Goal: Task Accomplishment & Management: Use online tool/utility

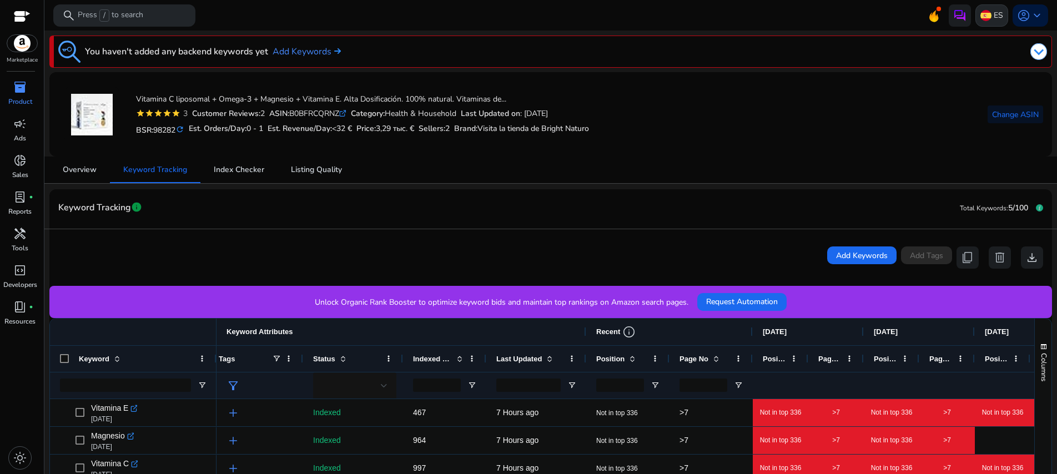
click at [981, 17] on img at bounding box center [985, 15] width 11 height 11
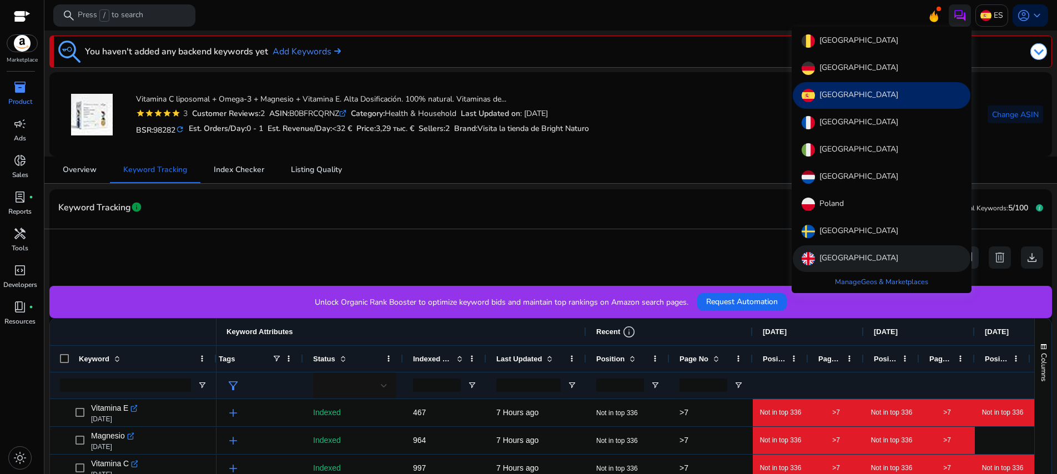
click at [849, 249] on div "[GEOGRAPHIC_DATA]" at bounding box center [882, 258] width 178 height 27
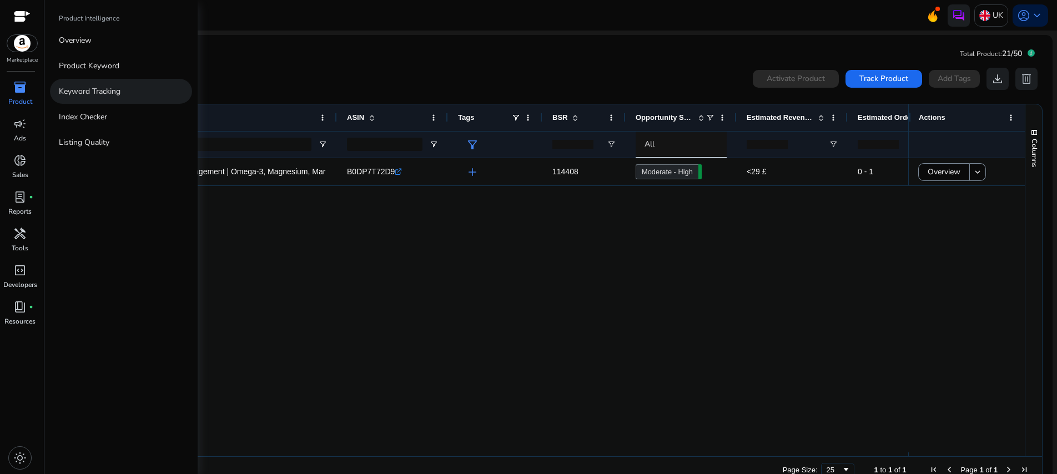
click at [107, 93] on p "Keyword Tracking" at bounding box center [90, 91] width 62 height 12
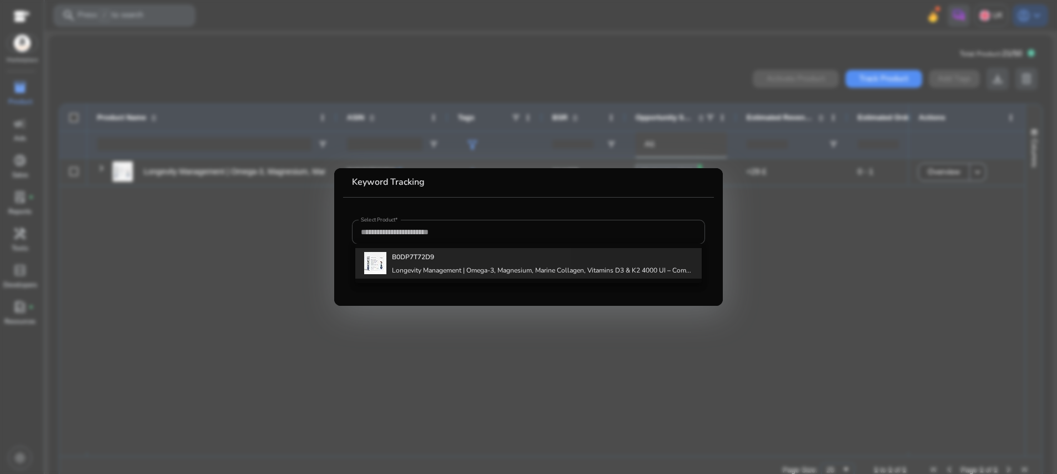
click at [425, 264] on div "B0DP7T72D9 Longevity Management | Omega-3, Magnesium, Marine Collagen, Vitamins…" at bounding box center [541, 263] width 299 height 30
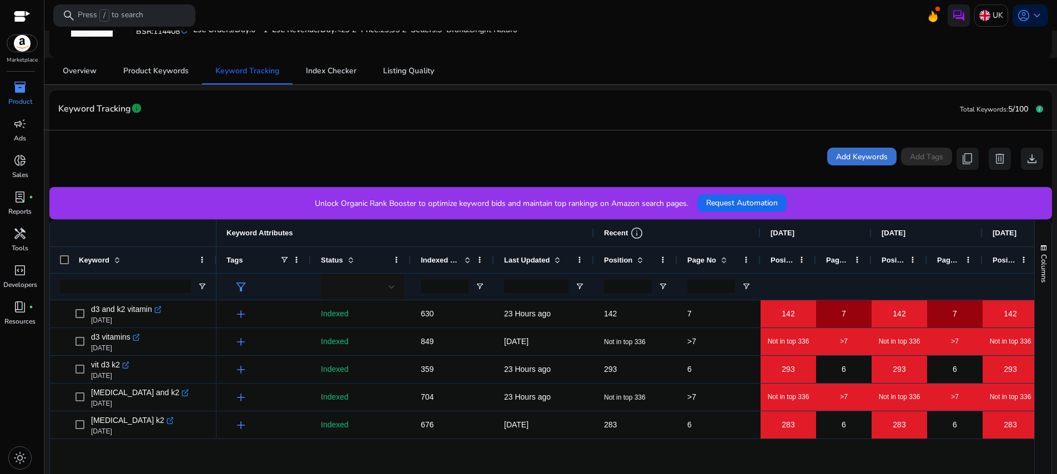
click at [845, 157] on span "Add Keywords" at bounding box center [862, 157] width 52 height 12
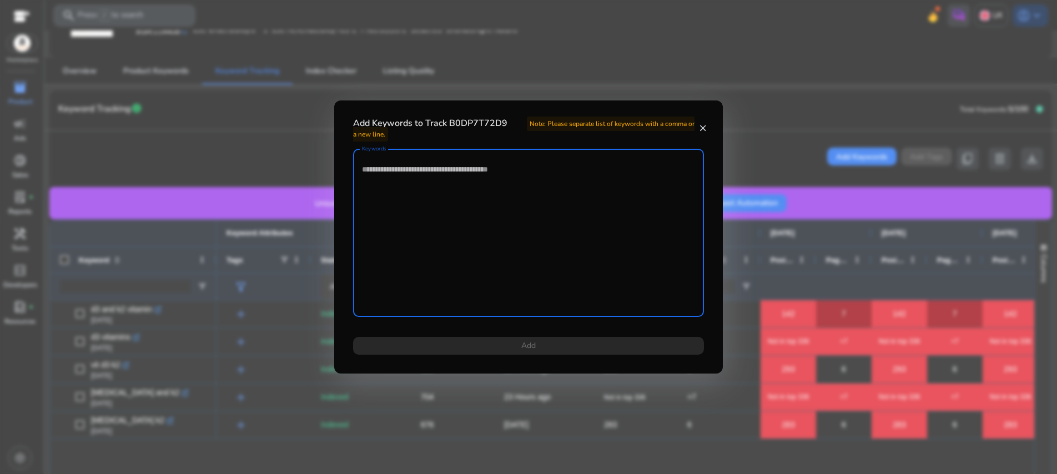
click at [606, 188] on textarea "Keywords" at bounding box center [528, 232] width 333 height 157
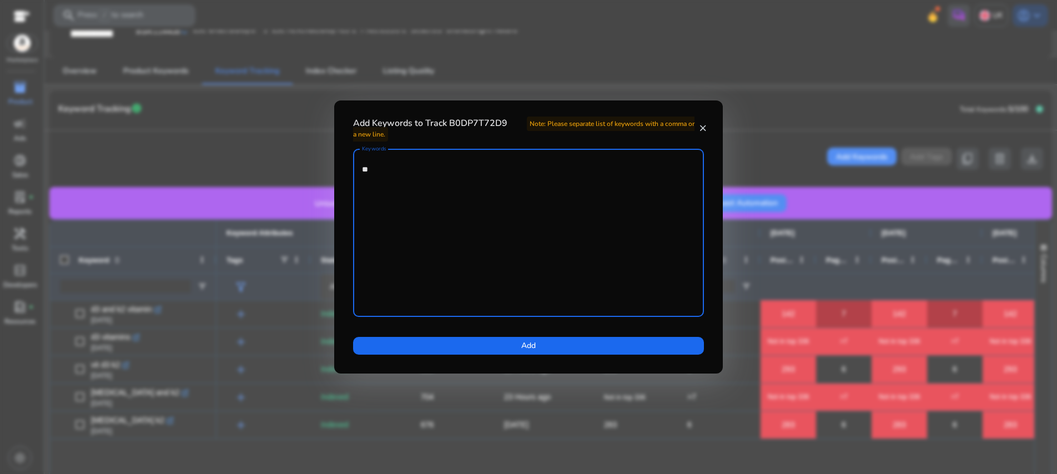
type textarea "*"
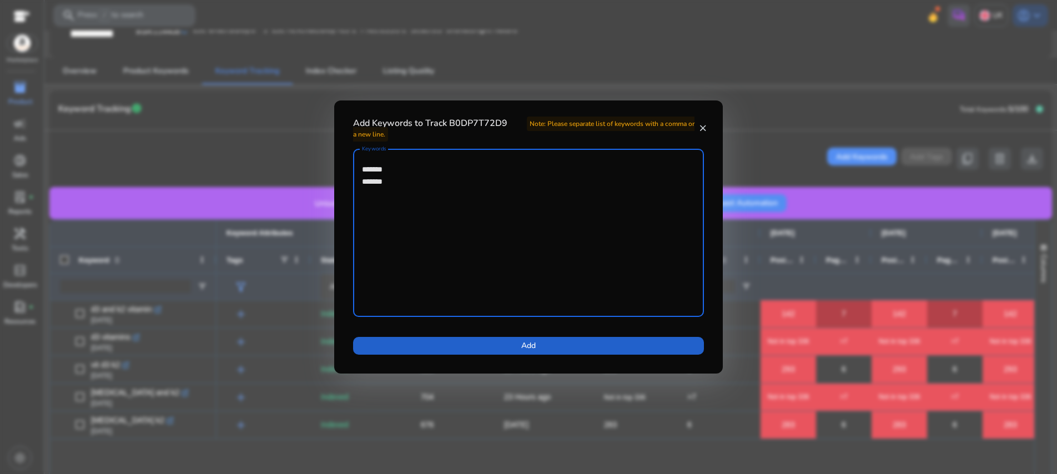
type textarea "******* *******"
click at [537, 344] on span at bounding box center [528, 345] width 351 height 27
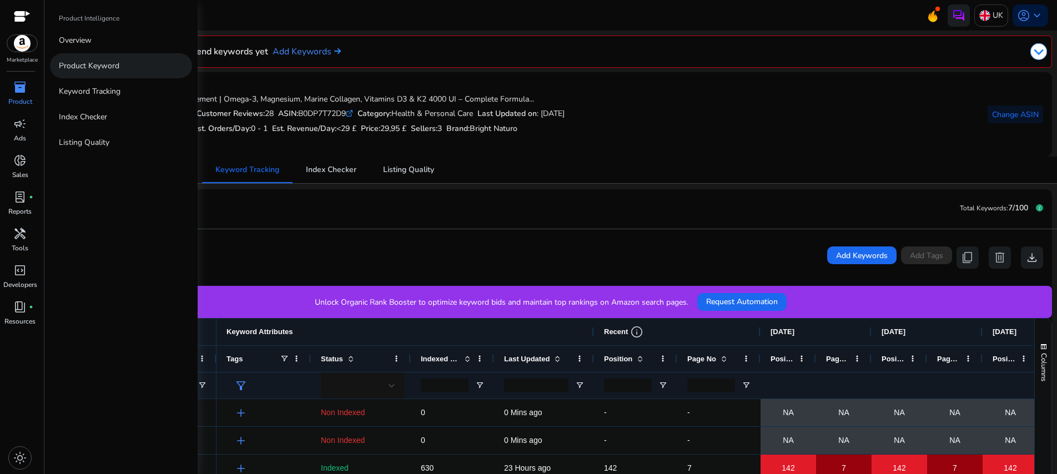
click at [85, 65] on p "Product Keyword" at bounding box center [89, 66] width 61 height 12
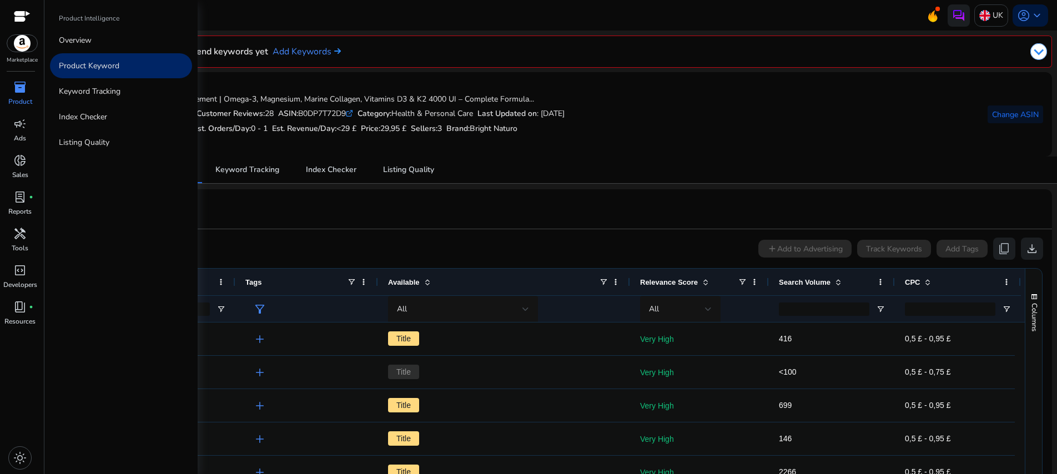
click at [23, 88] on span "inventory_2" at bounding box center [19, 86] width 13 height 13
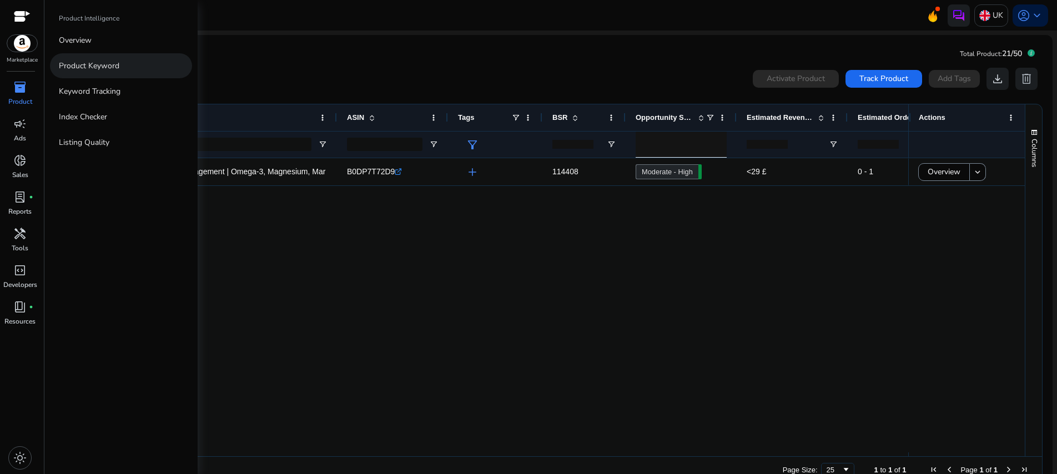
click at [79, 59] on link "Product Keyword" at bounding box center [121, 65] width 142 height 25
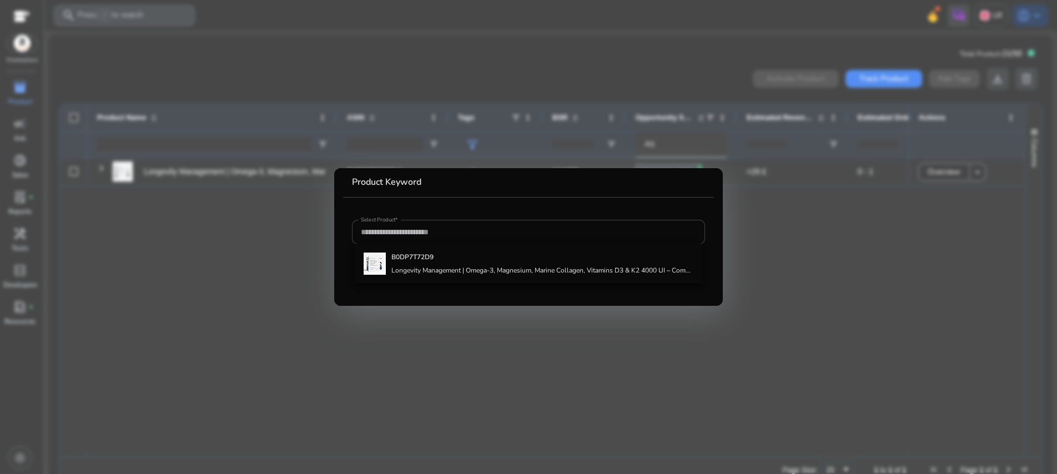
drag, startPoint x: 779, startPoint y: 243, endPoint x: 762, endPoint y: 242, distance: 16.7
click at [777, 242] on div at bounding box center [528, 237] width 1057 height 474
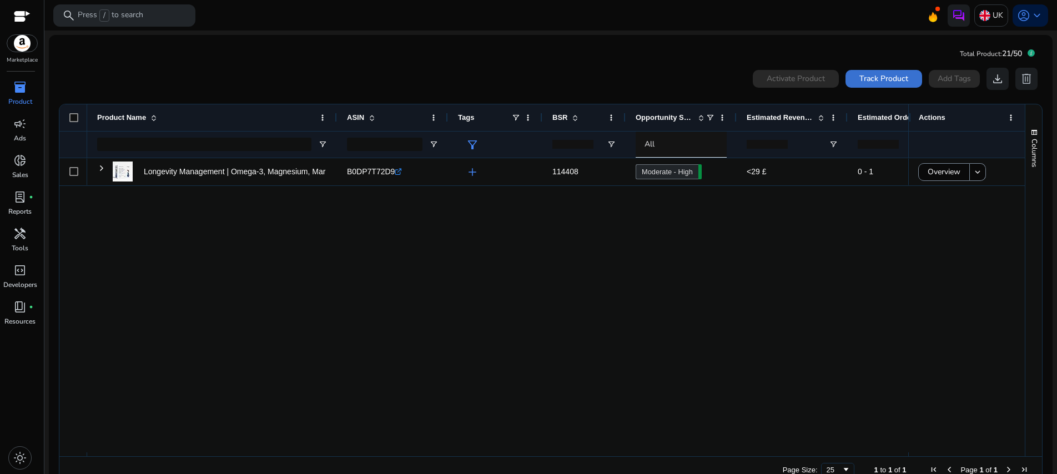
click at [863, 79] on span "Track Product" at bounding box center [883, 79] width 49 height 12
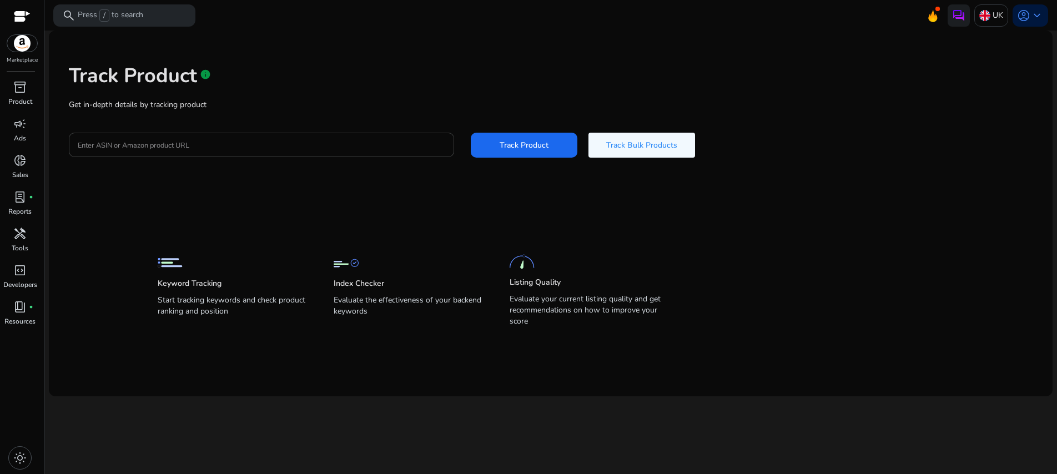
click at [253, 147] on input "Enter ASIN or Amazon product URL" at bounding box center [261, 145] width 367 height 12
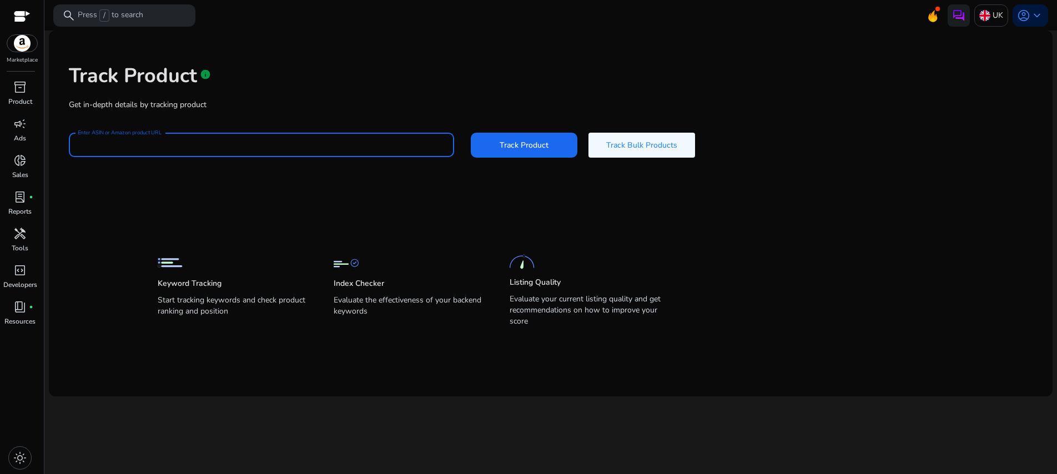
paste input "**********"
type input "**********"
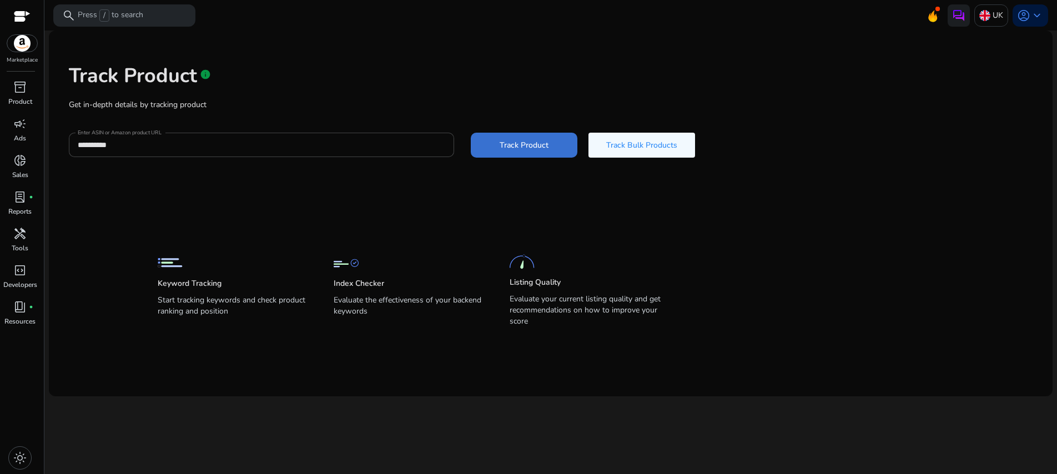
click at [514, 144] on span "Track Product" at bounding box center [524, 145] width 49 height 12
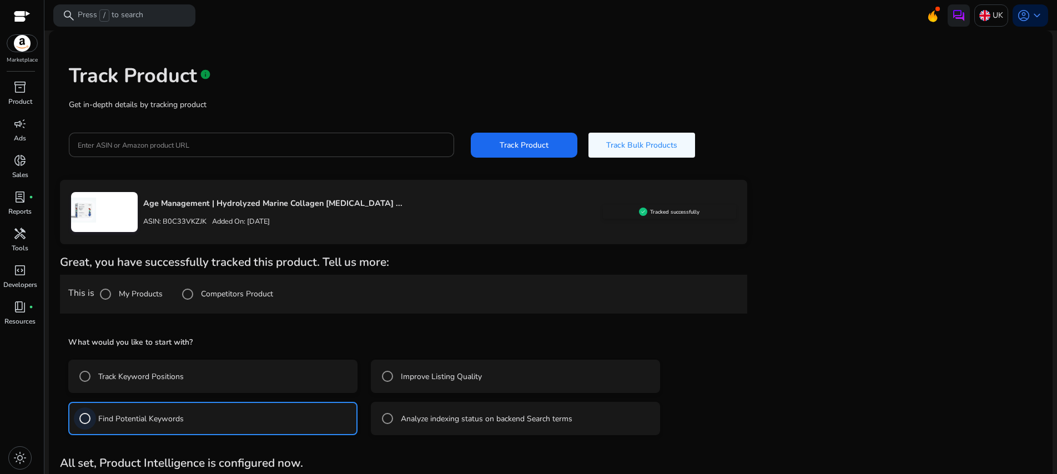
scroll to position [26, 0]
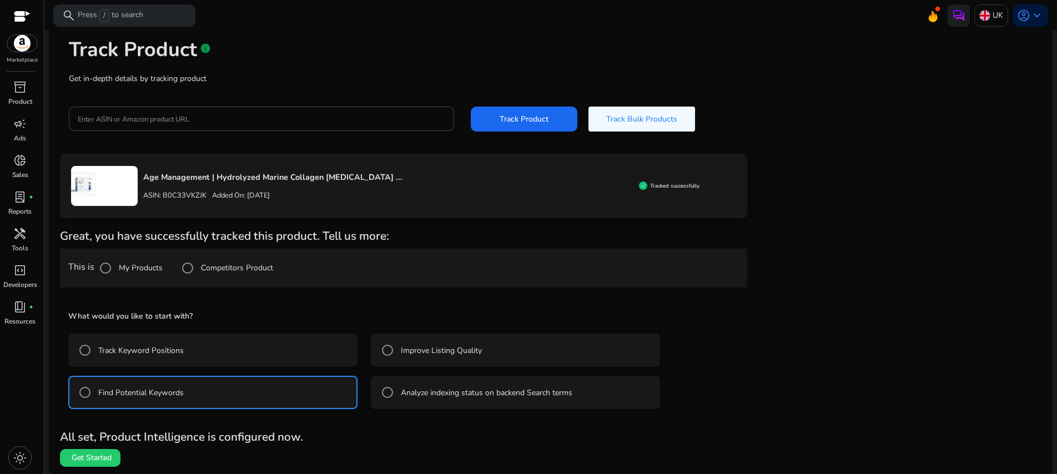
click at [99, 453] on span "Get Started" at bounding box center [92, 457] width 40 height 11
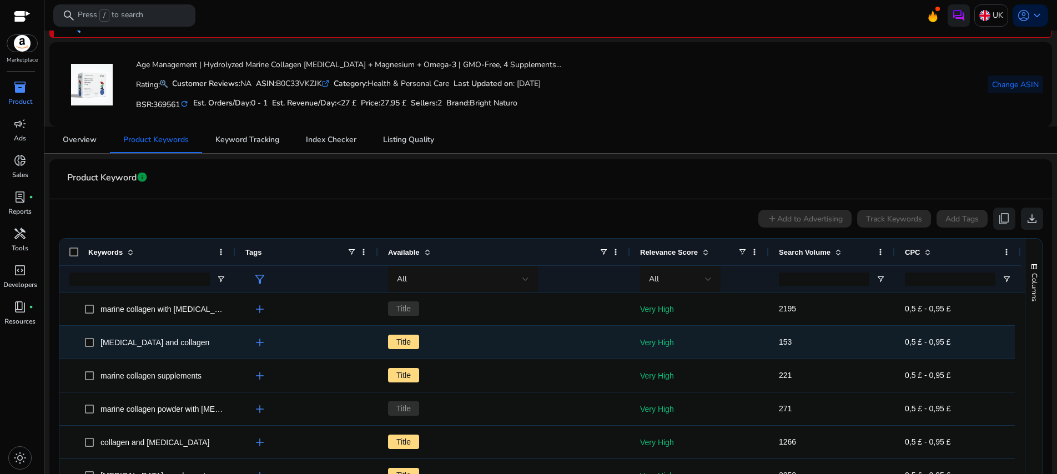
scroll to position [0, 10]
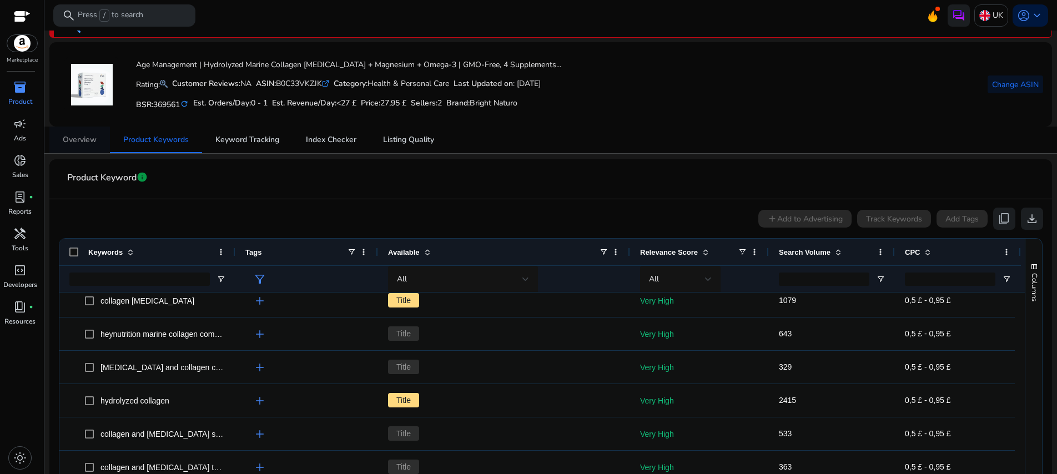
click at [83, 136] on span "Overview" at bounding box center [80, 140] width 34 height 8
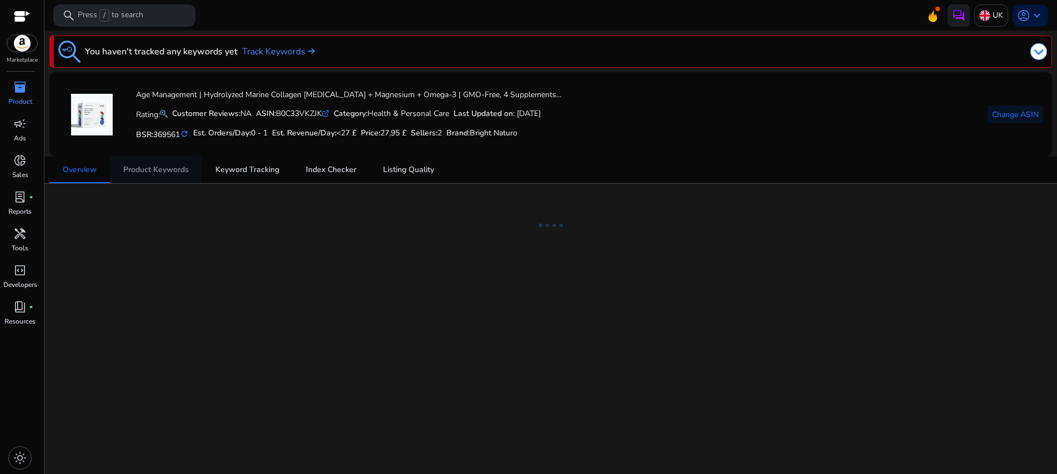
click at [152, 169] on span "Product Keywords" at bounding box center [155, 170] width 65 height 8
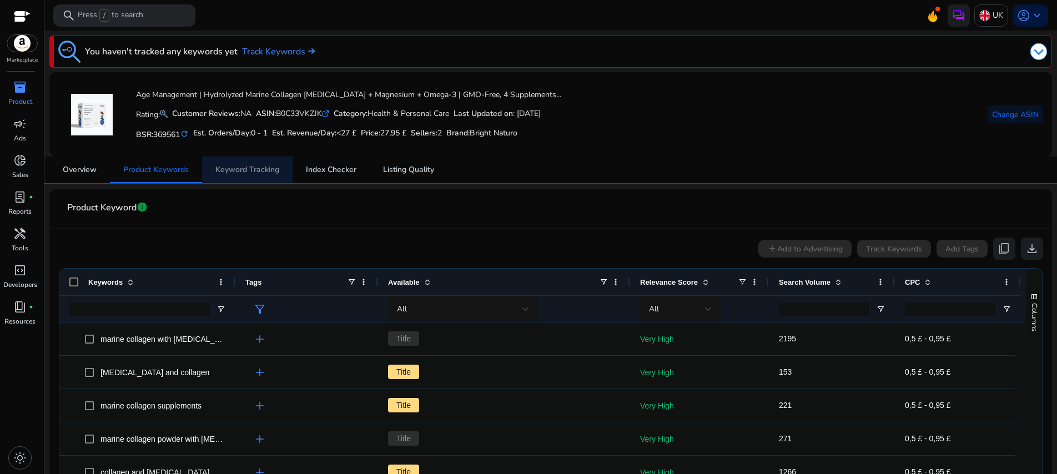
click at [263, 173] on span "Keyword Tracking" at bounding box center [247, 170] width 64 height 8
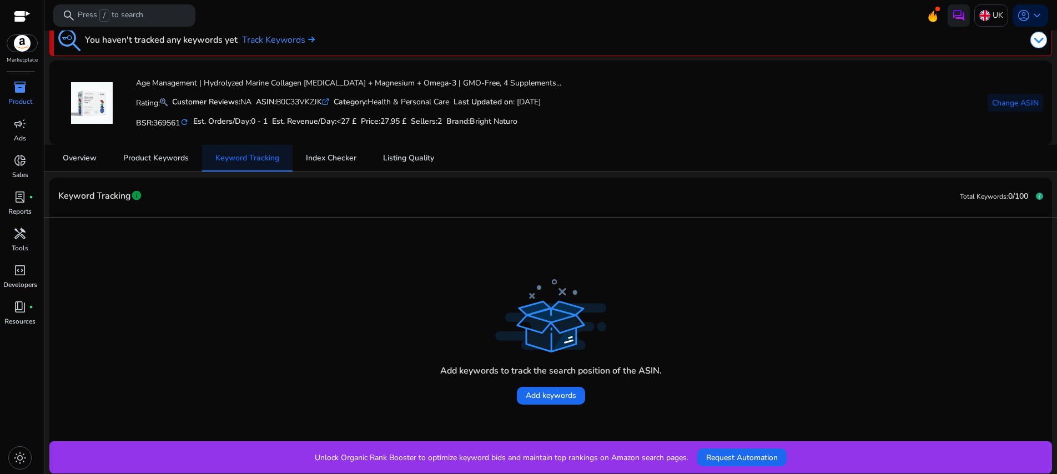
drag, startPoint x: 260, startPoint y: 156, endPoint x: 242, endPoint y: 156, distance: 17.8
click at [259, 156] on span "Keyword Tracking" at bounding box center [247, 158] width 64 height 8
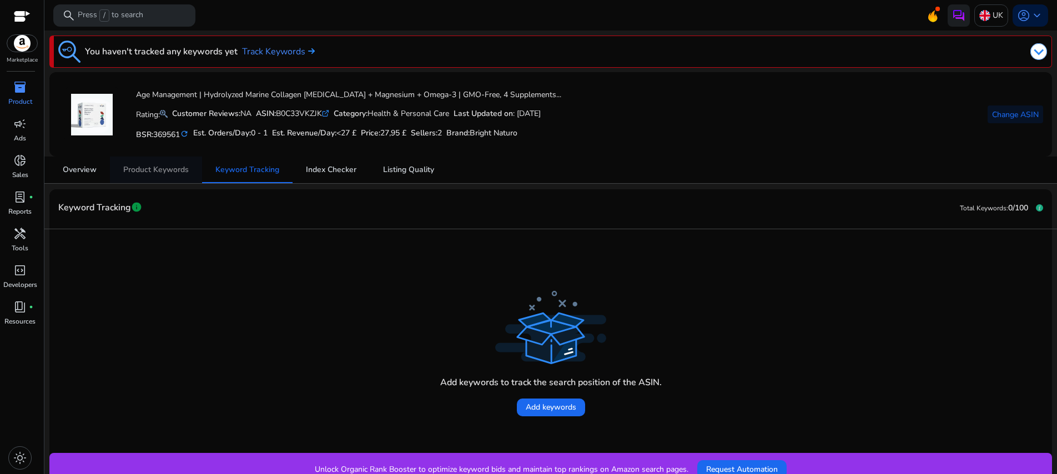
click at [172, 169] on span "Product Keywords" at bounding box center [155, 170] width 65 height 8
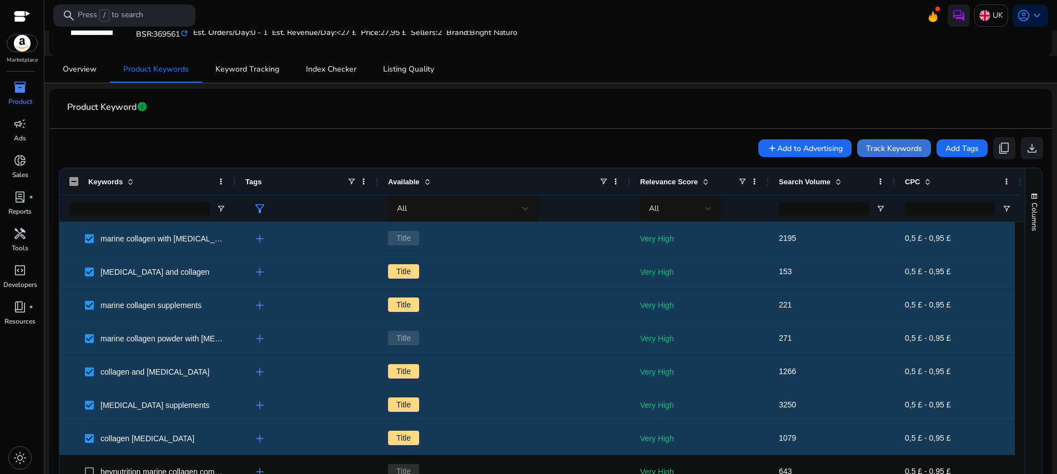
click at [889, 149] on span "Track Keywords" at bounding box center [894, 149] width 56 height 12
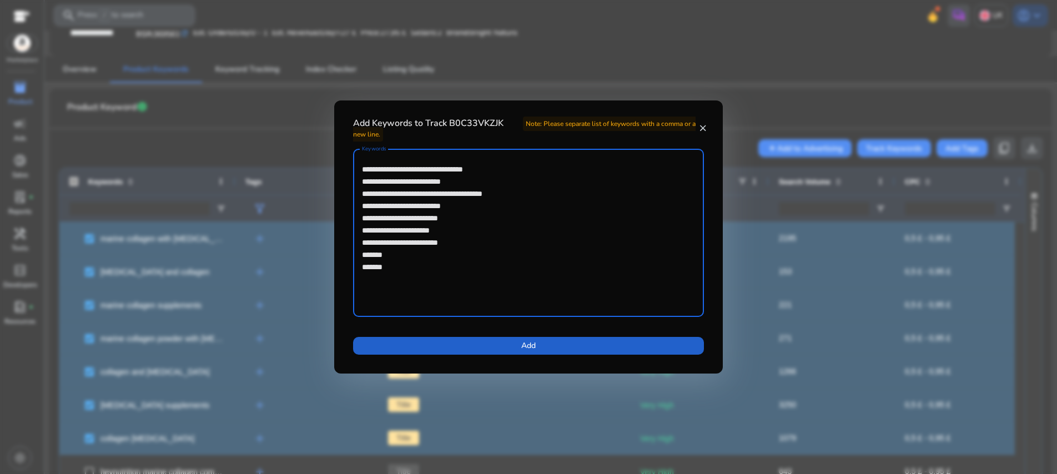
type textarea "**********"
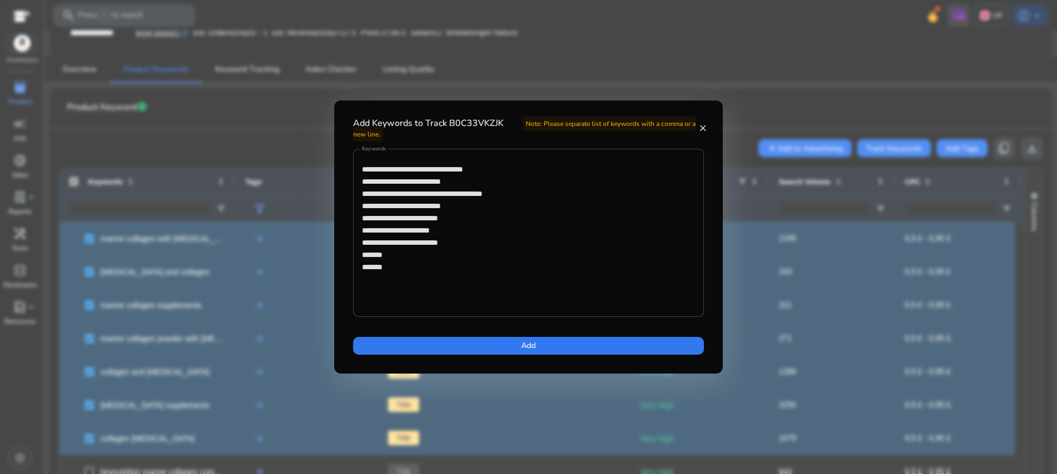
click at [563, 341] on span at bounding box center [528, 345] width 351 height 27
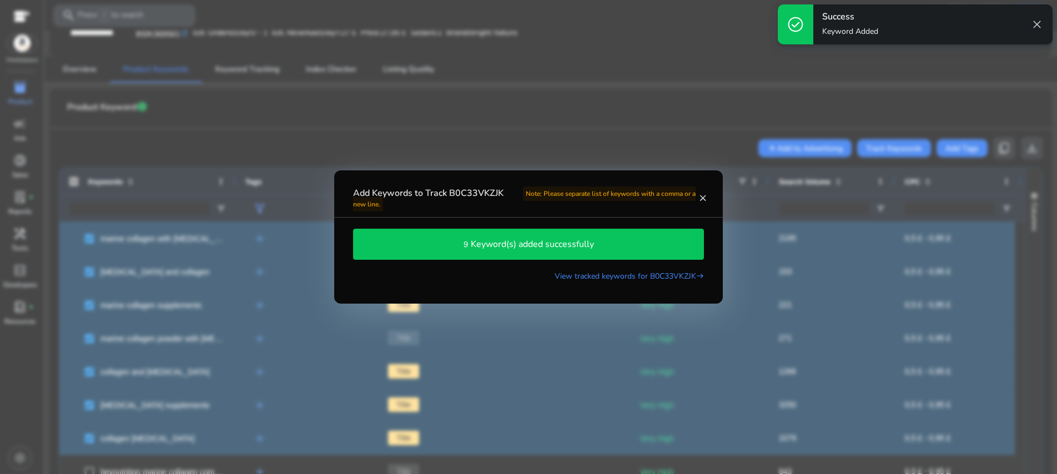
click at [600, 148] on body "We recommend switching to desktop view for the best experience. Marketplace inv…" at bounding box center [528, 237] width 1057 height 474
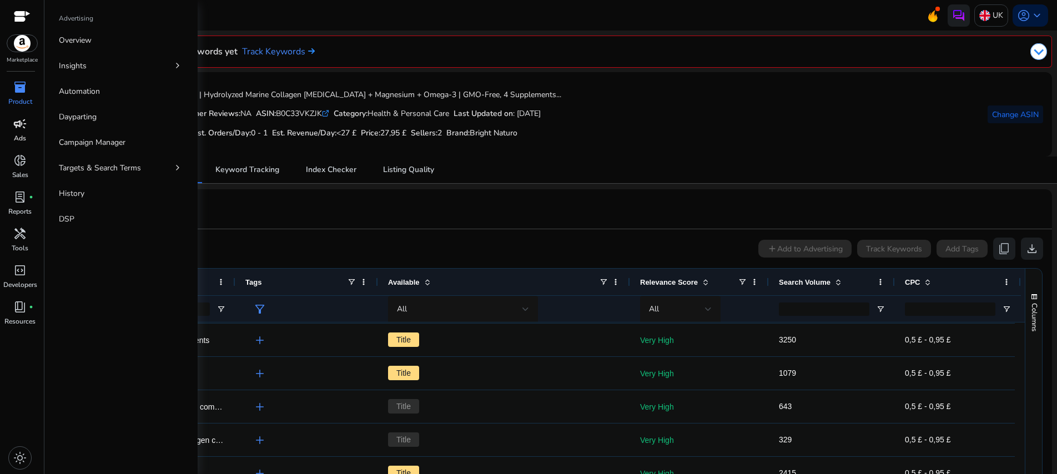
click at [23, 125] on span "campaign" at bounding box center [19, 123] width 13 height 13
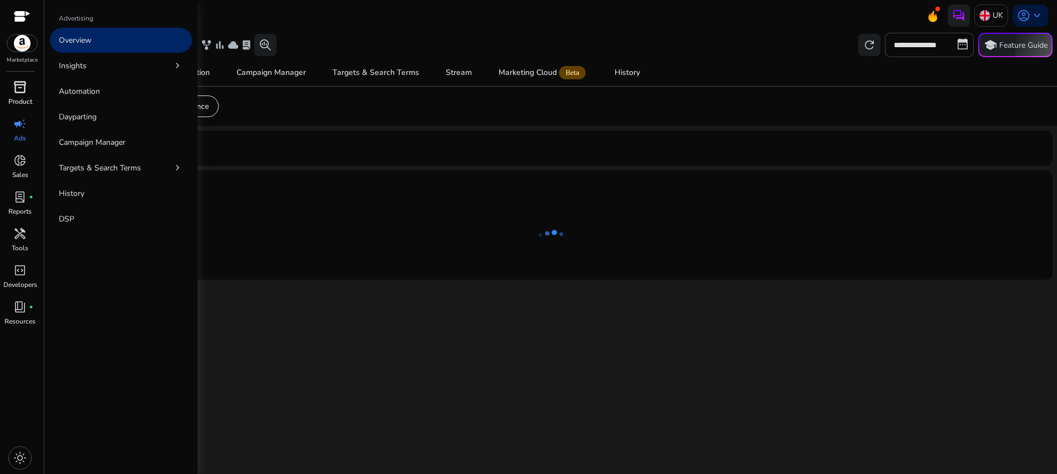
click at [22, 92] on span "inventory_2" at bounding box center [19, 86] width 13 height 13
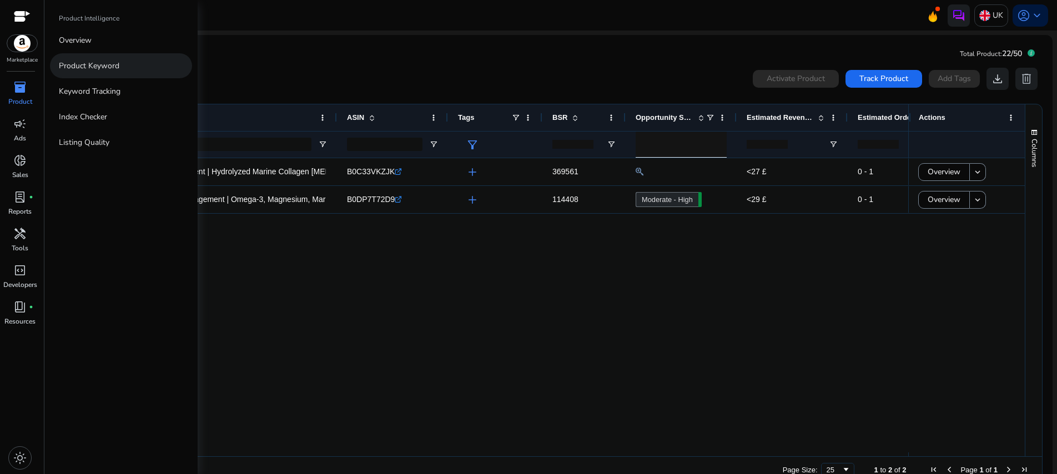
click at [89, 63] on p "Product Keyword" at bounding box center [89, 66] width 61 height 12
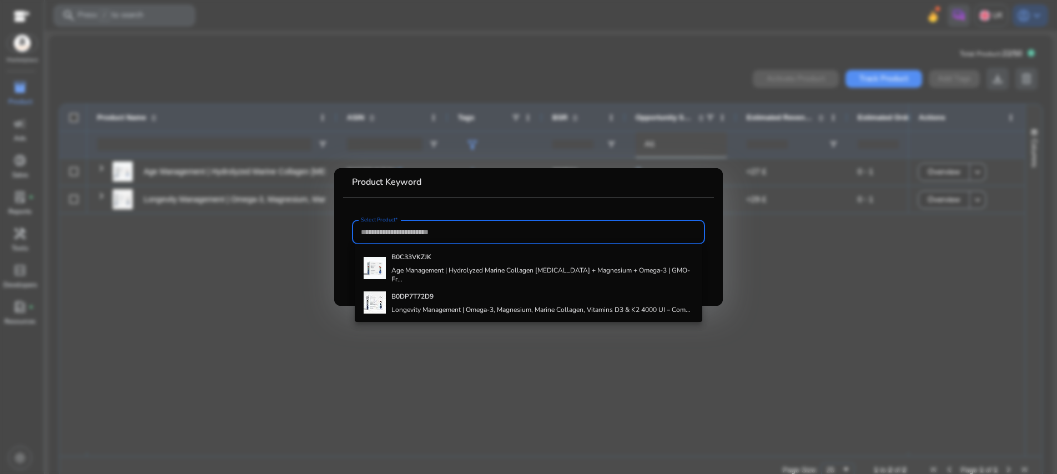
drag, startPoint x: 300, startPoint y: 241, endPoint x: 311, endPoint y: 236, distance: 12.7
click at [302, 240] on div at bounding box center [528, 237] width 1057 height 474
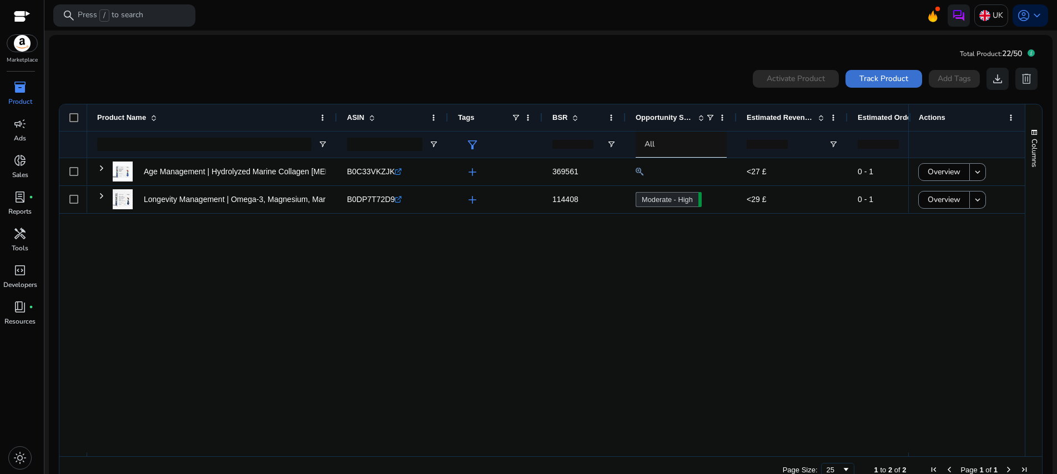
click at [859, 82] on span "Track Product" at bounding box center [883, 79] width 49 height 12
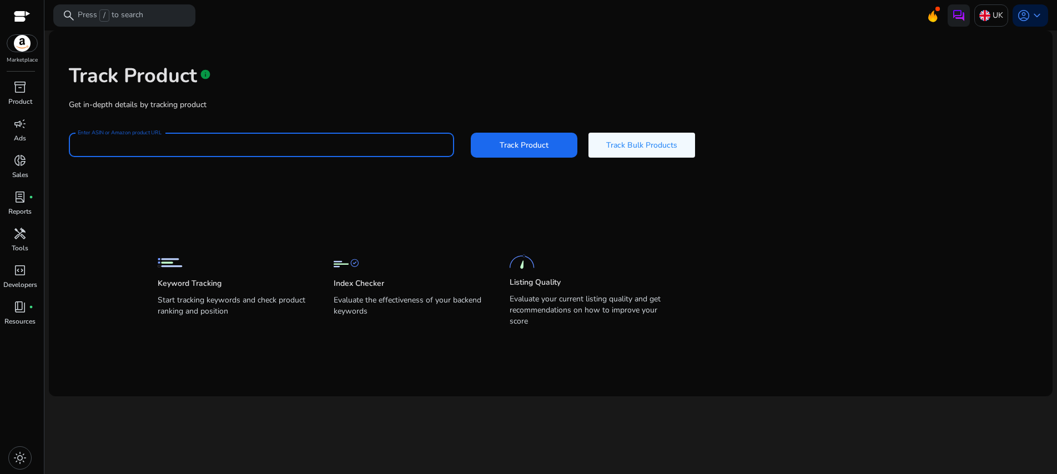
click at [382, 142] on input "Enter ASIN or Amazon product URL" at bounding box center [261, 145] width 367 height 12
paste input "**********"
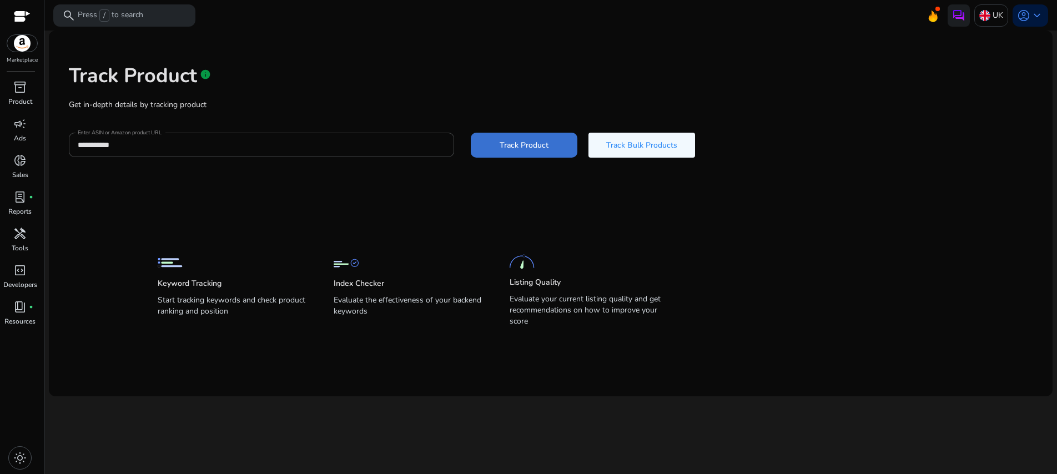
click at [521, 148] on span "Track Product" at bounding box center [524, 145] width 49 height 12
type input "**********"
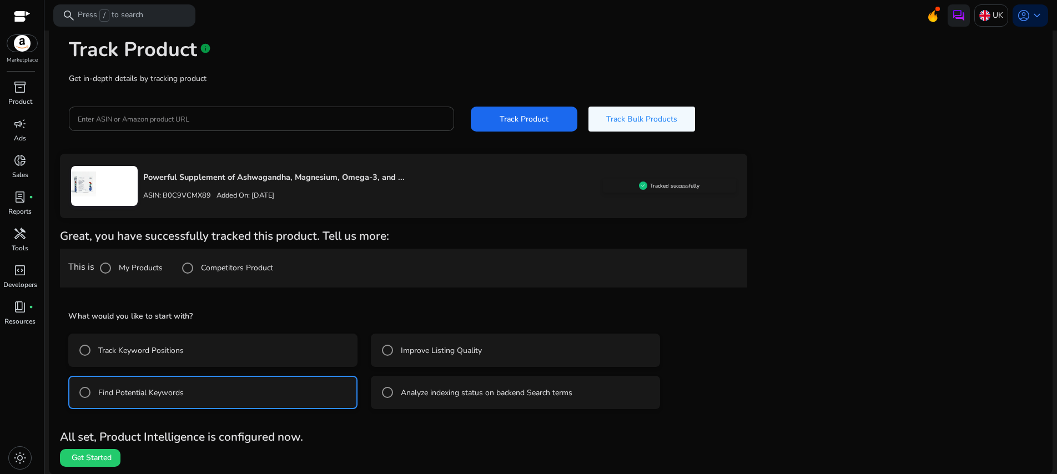
click at [109, 455] on span "Get Started" at bounding box center [92, 457] width 40 height 11
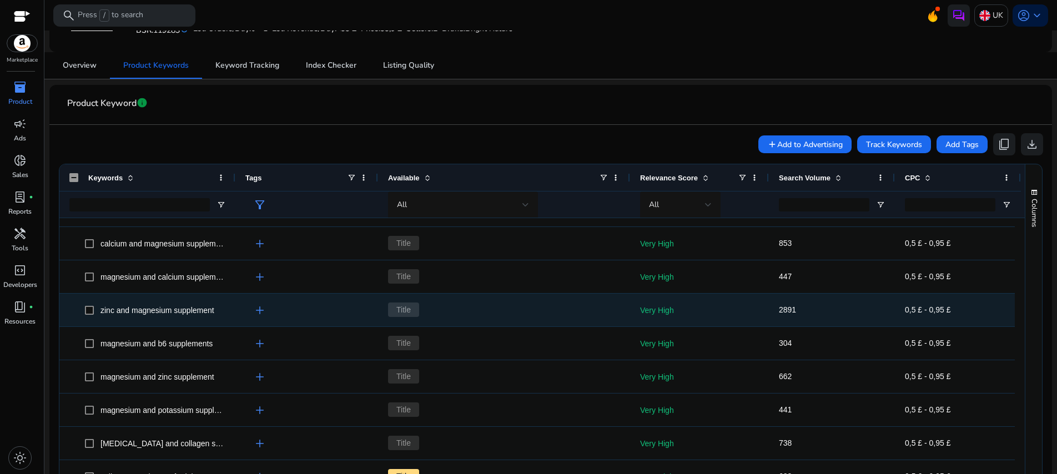
scroll to position [129, 0]
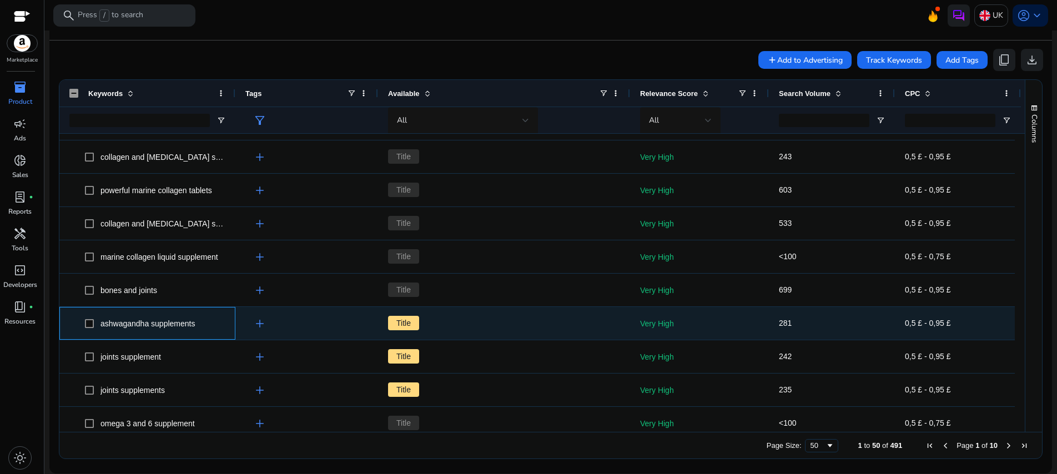
click at [84, 322] on span "ashwagandha supplements" at bounding box center [147, 323] width 156 height 23
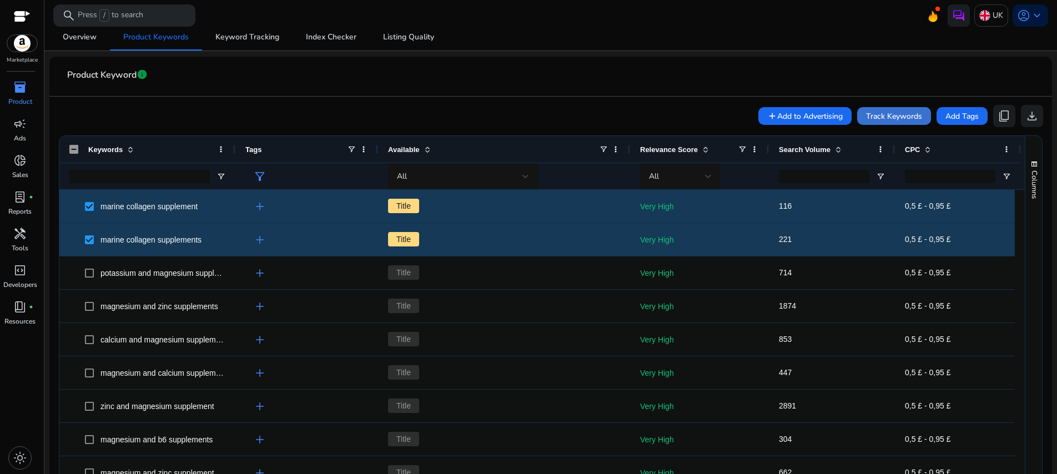
click at [871, 117] on span "Track Keywords" at bounding box center [894, 116] width 56 height 12
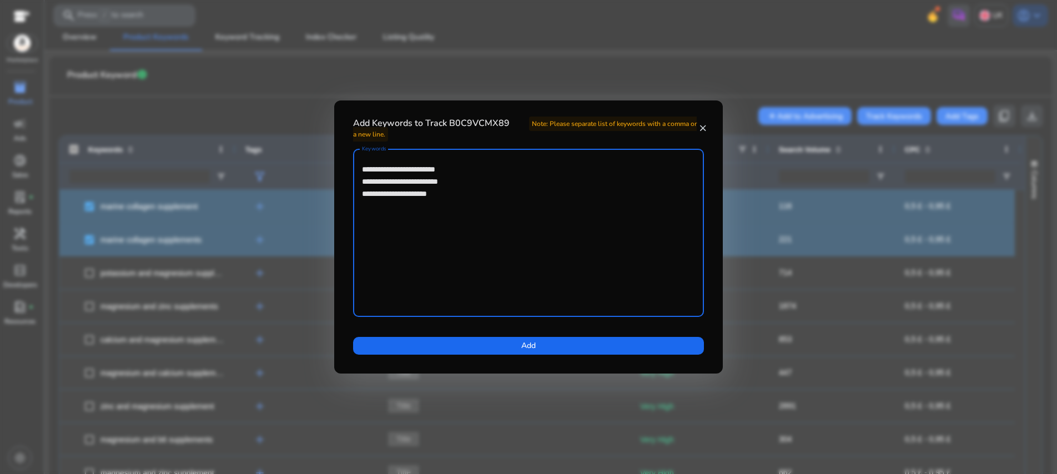
drag, startPoint x: 412, startPoint y: 195, endPoint x: 359, endPoint y: 194, distance: 53.3
click at [359, 194] on div "**********" at bounding box center [528, 233] width 351 height 168
click at [470, 194] on textarea "**********" at bounding box center [528, 232] width 333 height 157
paste textarea "**********"
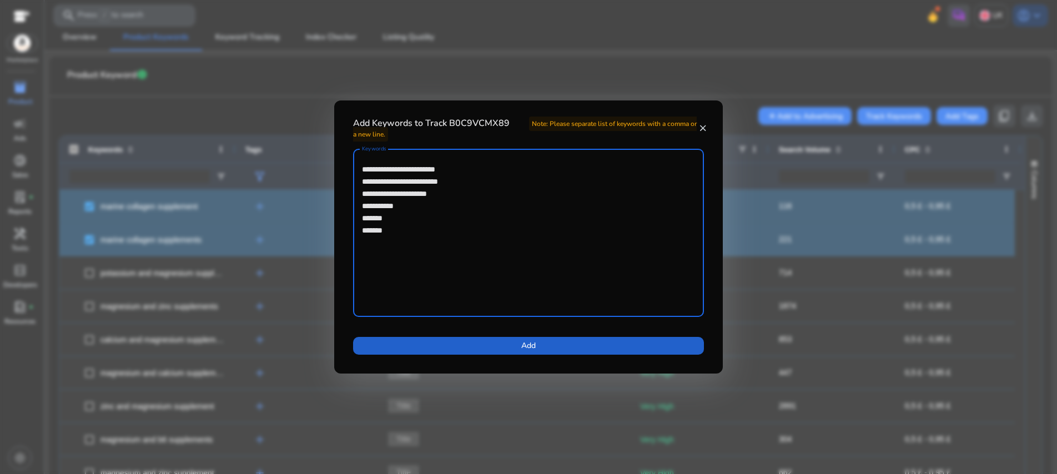
type textarea "**********"
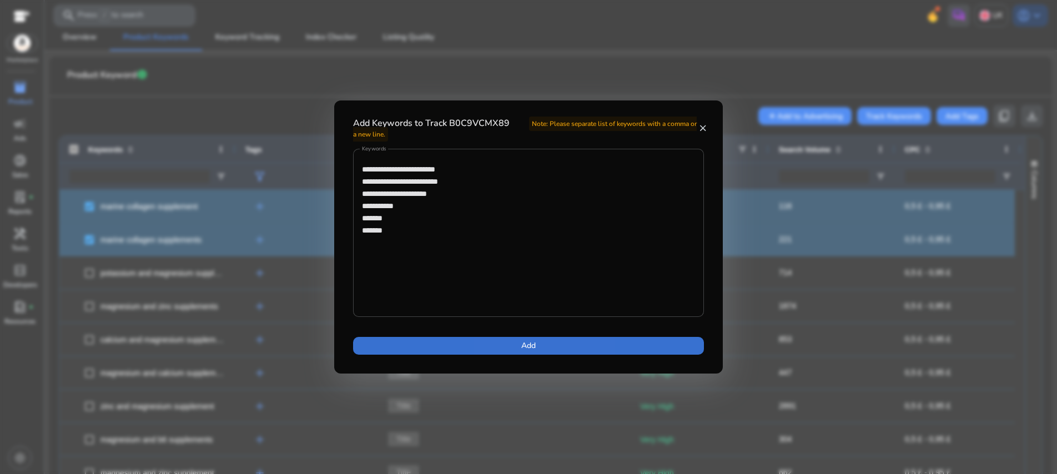
click at [518, 342] on span at bounding box center [528, 345] width 351 height 27
